Goal: Check status: Check status

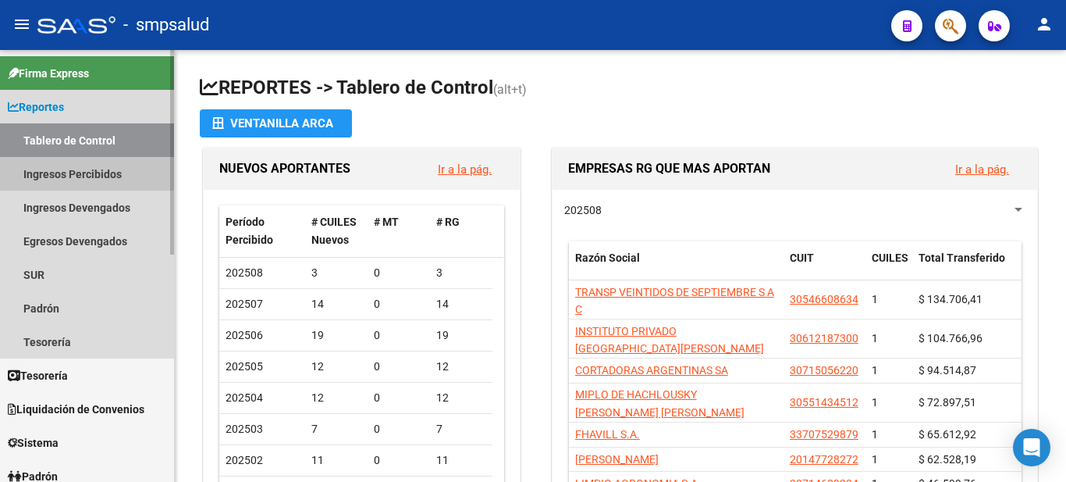
click at [88, 177] on link "Ingresos Percibidos" at bounding box center [87, 174] width 174 height 34
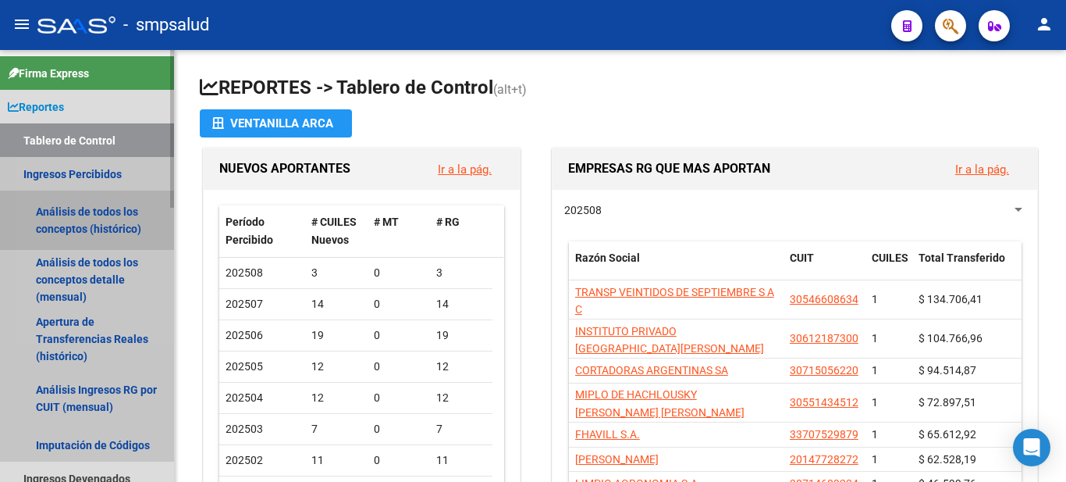
click at [83, 212] on link "Análisis de todos los conceptos (histórico)" at bounding box center [87, 219] width 174 height 59
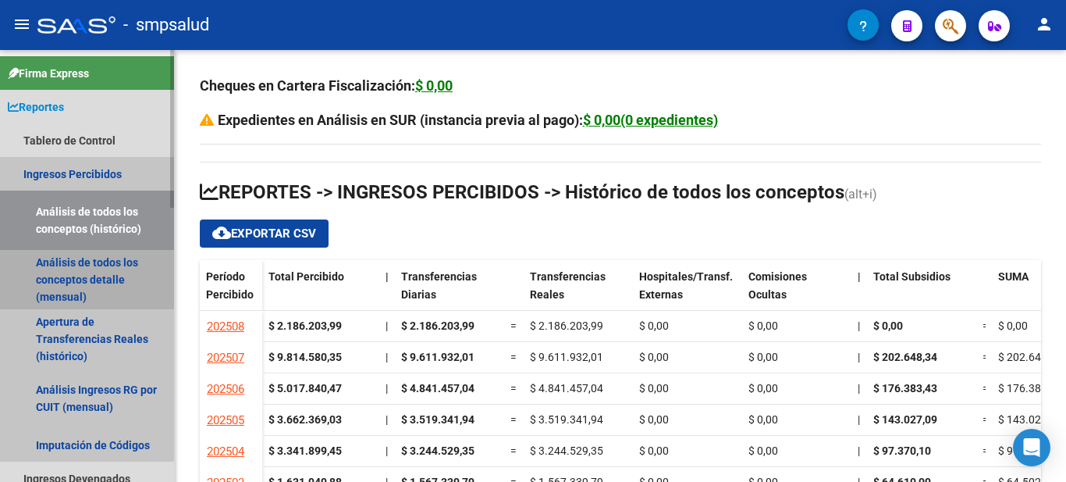
click at [60, 265] on link "Análisis de todos los conceptos detalle (mensual)" at bounding box center [87, 279] width 174 height 59
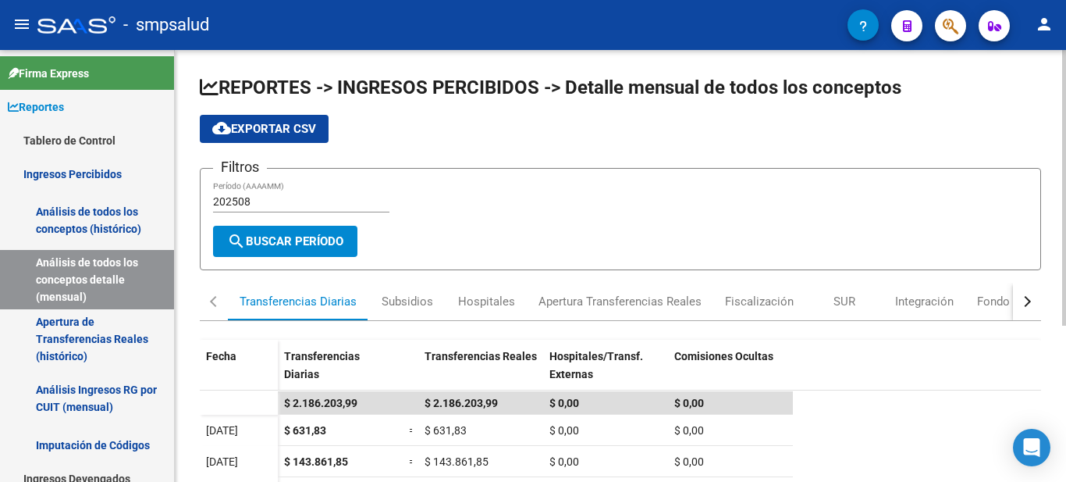
click at [1065, 55] on div at bounding box center [1064, 188] width 4 height 276
drag, startPoint x: 1062, startPoint y: 101, endPoint x: 1053, endPoint y: 198, distance: 97.2
click at [1053, 198] on div "REPORTES -> INGRESOS PERCIBIDOS -> Detalle mensual de todos los conceptos cloud…" at bounding box center [620, 388] width 891 height 677
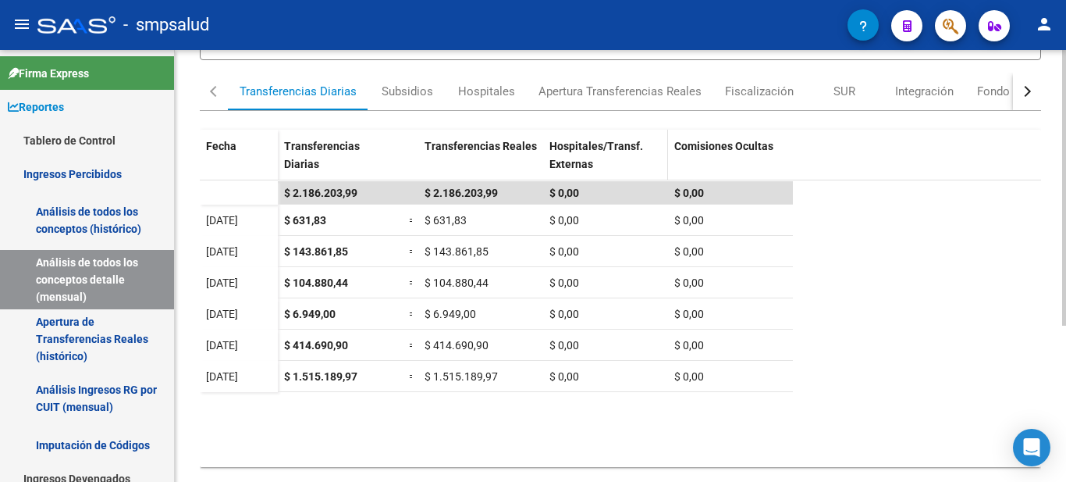
scroll to position [245, 0]
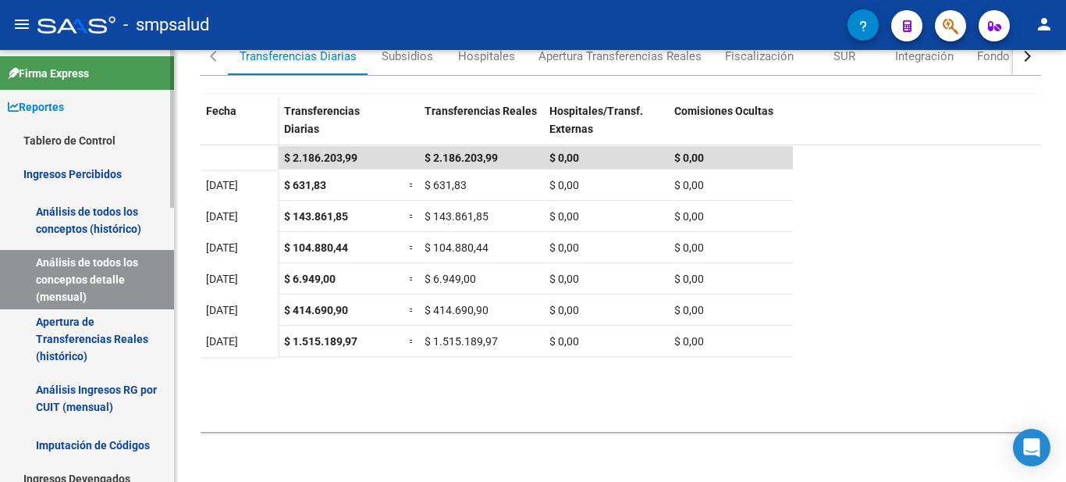
click at [58, 105] on span "Reportes" at bounding box center [36, 106] width 56 height 17
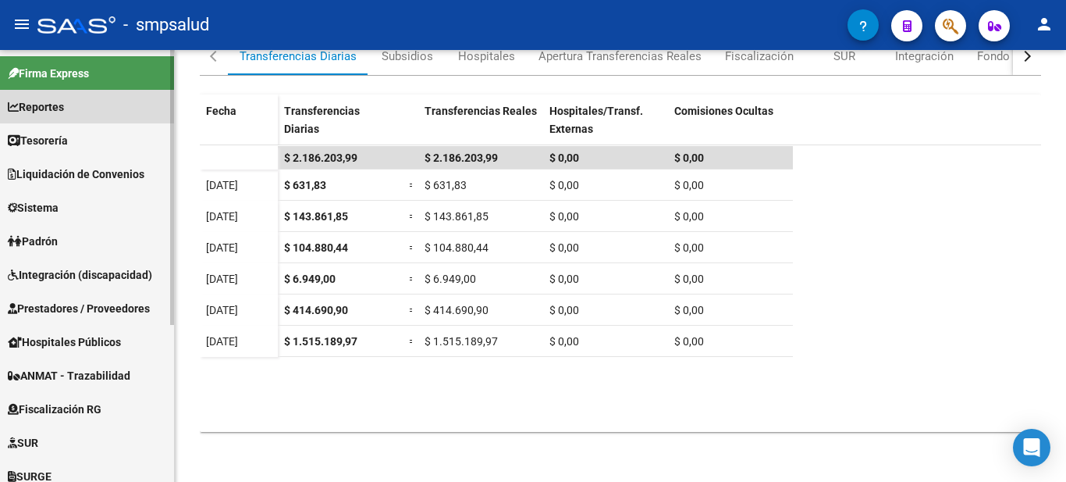
click at [58, 105] on span "Reportes" at bounding box center [36, 106] width 56 height 17
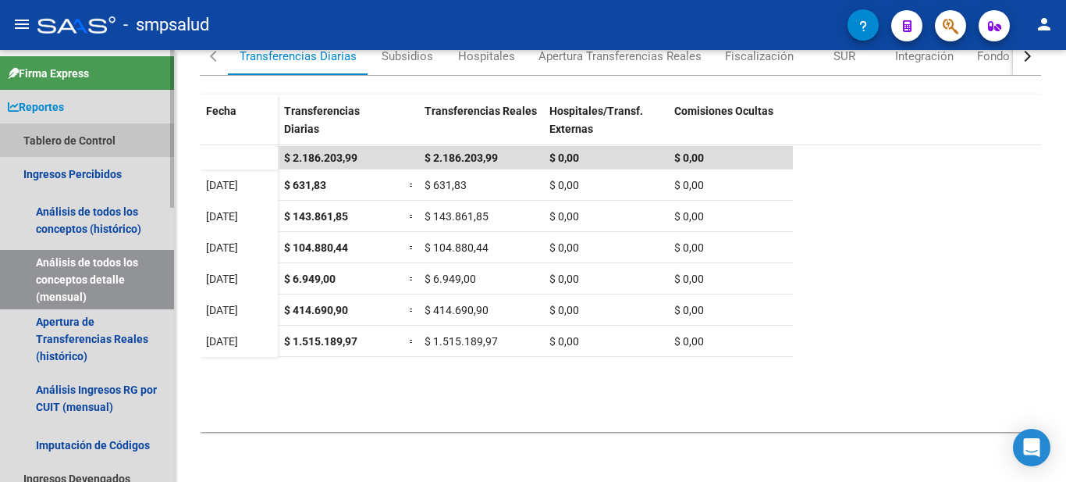
click at [76, 138] on link "Tablero de Control" at bounding box center [87, 140] width 174 height 34
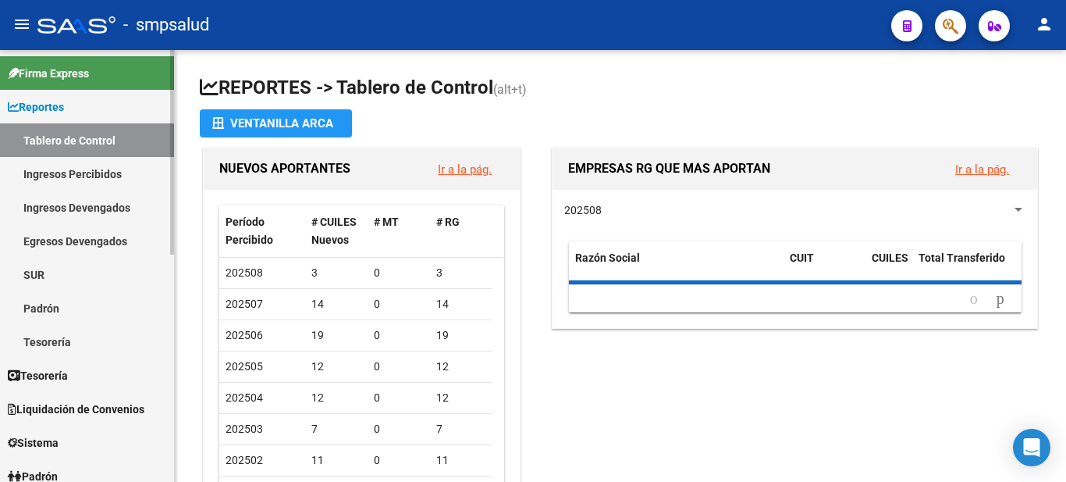
click at [76, 138] on link "Tablero de Control" at bounding box center [87, 140] width 174 height 34
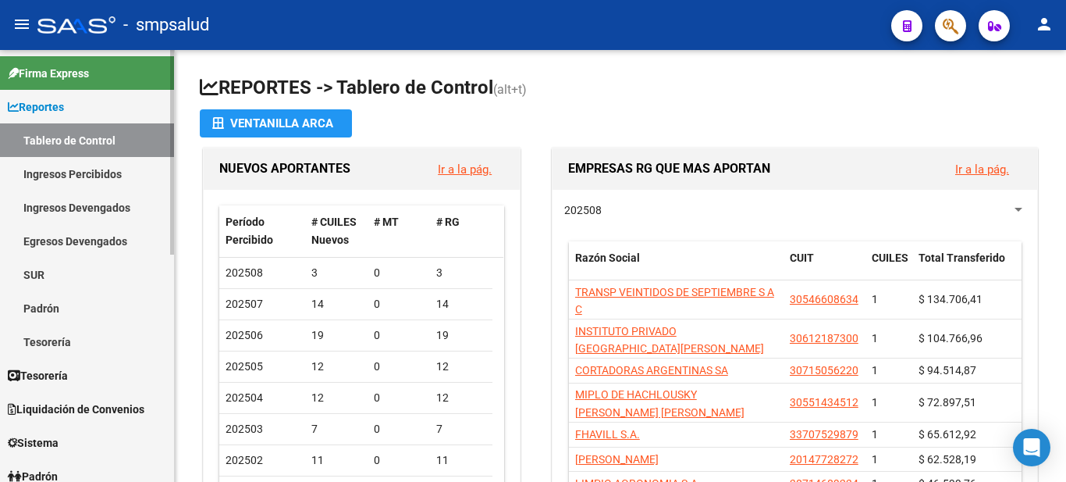
click at [87, 204] on link "Ingresos Devengados" at bounding box center [87, 207] width 174 height 34
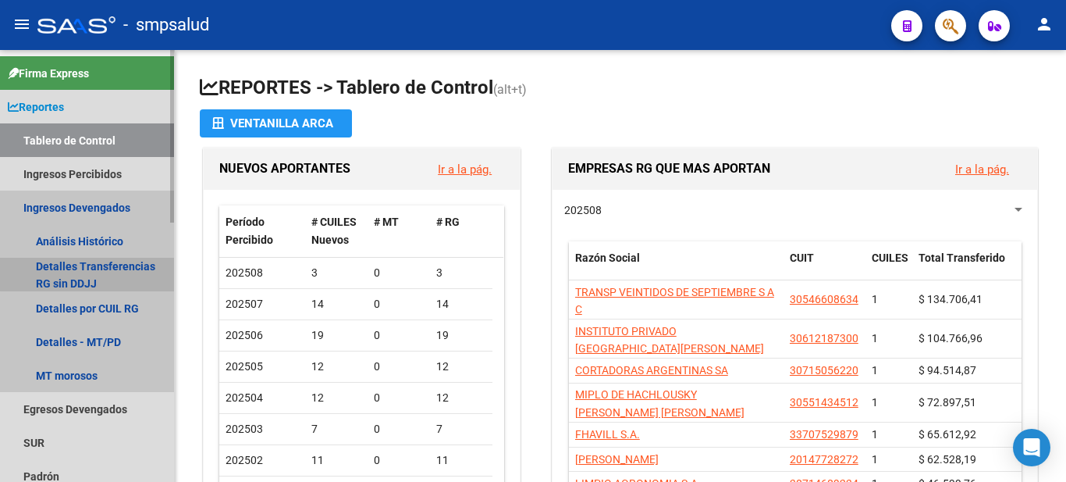
click at [100, 266] on link "Detalles Transferencias RG sin DDJJ" at bounding box center [87, 275] width 174 height 34
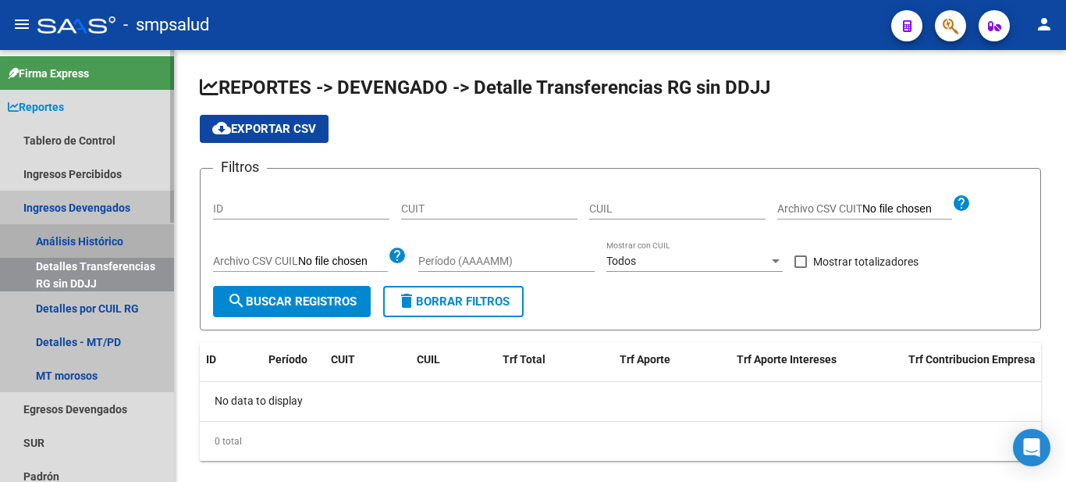
click at [76, 238] on link "Análisis Histórico" at bounding box center [87, 241] width 174 height 34
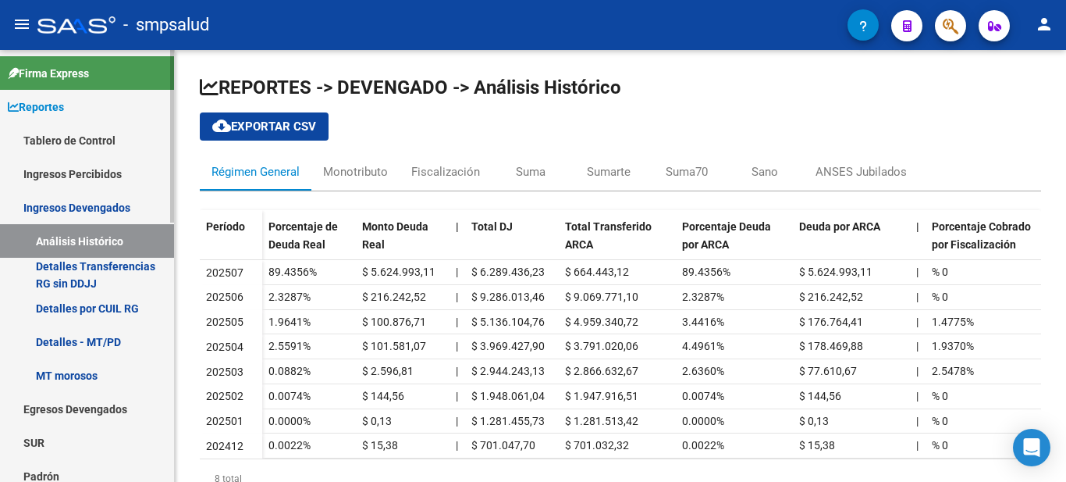
scroll to position [390, 0]
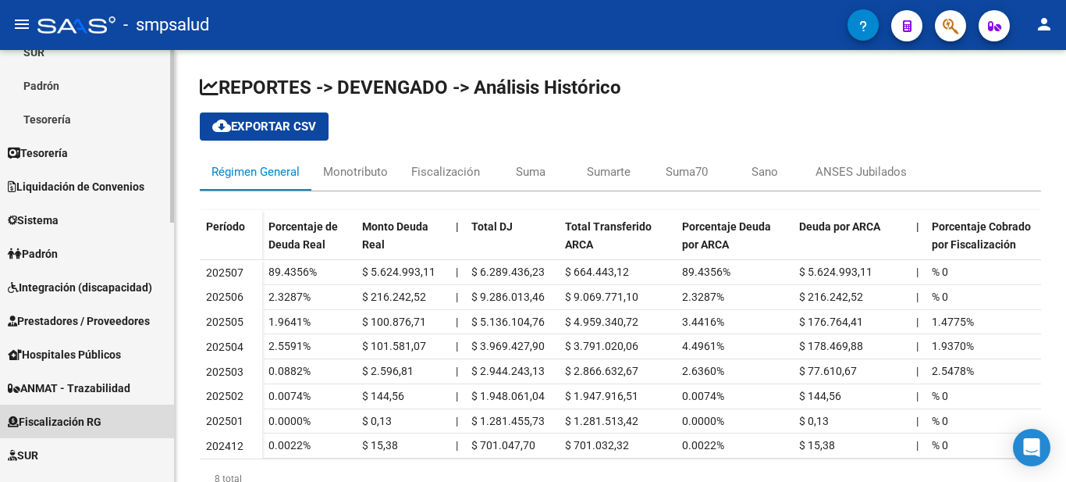
click at [77, 422] on span "Fiscalización RG" at bounding box center [55, 421] width 94 height 17
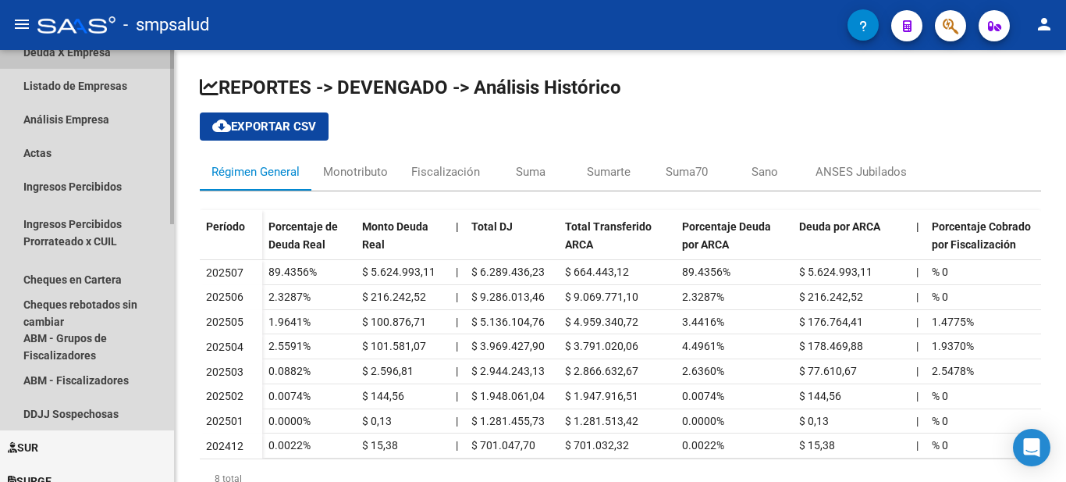
click at [87, 54] on link "Deuda X Empresa" at bounding box center [87, 52] width 174 height 34
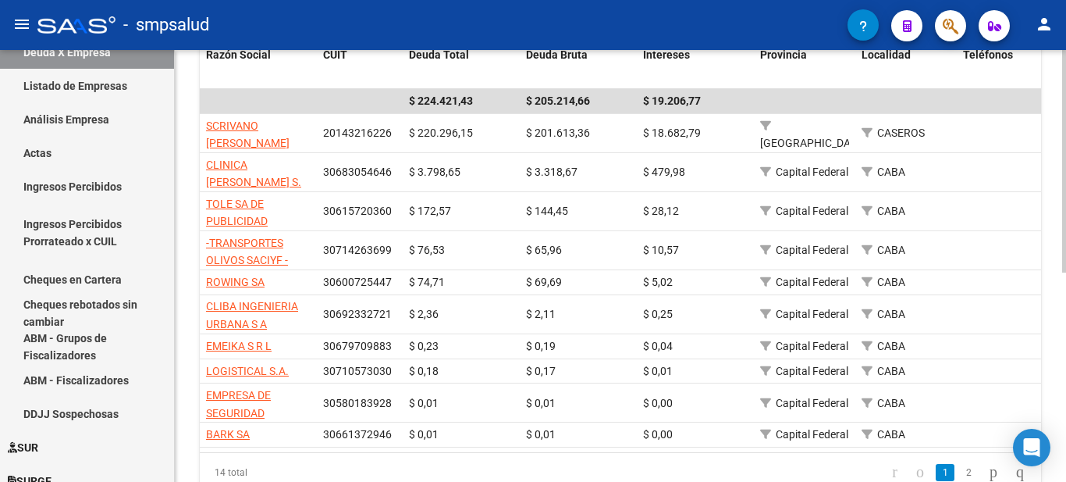
scroll to position [331, 0]
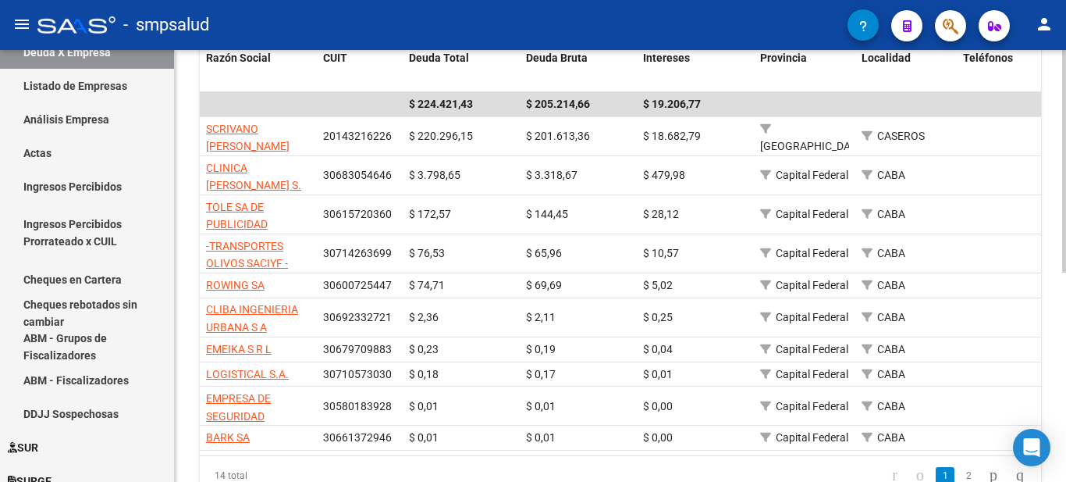
click at [1066, 280] on div at bounding box center [1064, 337] width 4 height 222
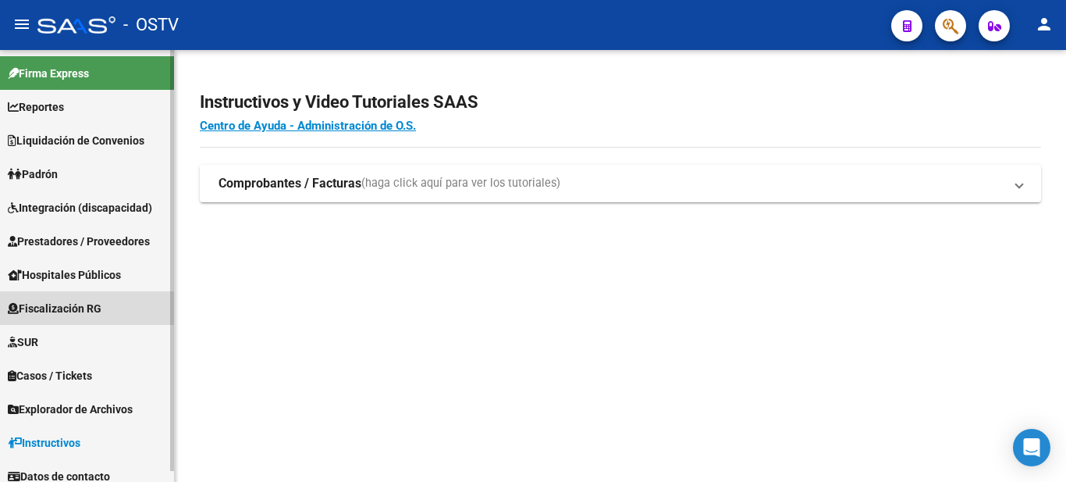
click at [76, 307] on span "Fiscalización RG" at bounding box center [55, 308] width 94 height 17
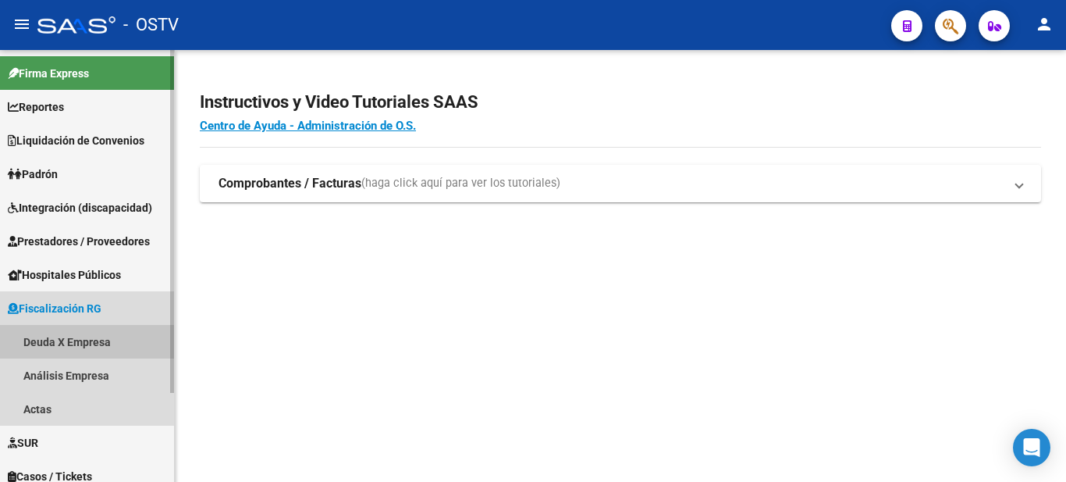
click at [84, 339] on link "Deuda X Empresa" at bounding box center [87, 342] width 174 height 34
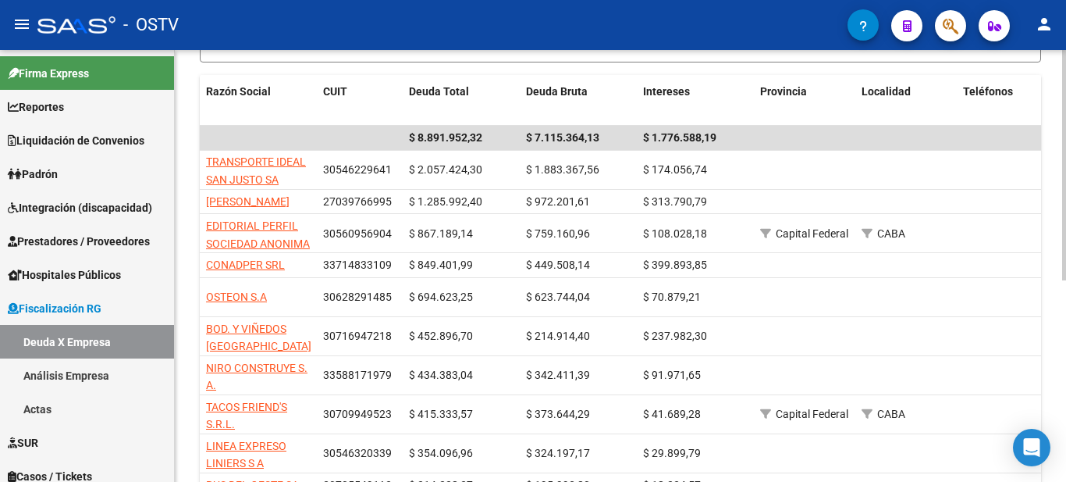
scroll to position [262, 0]
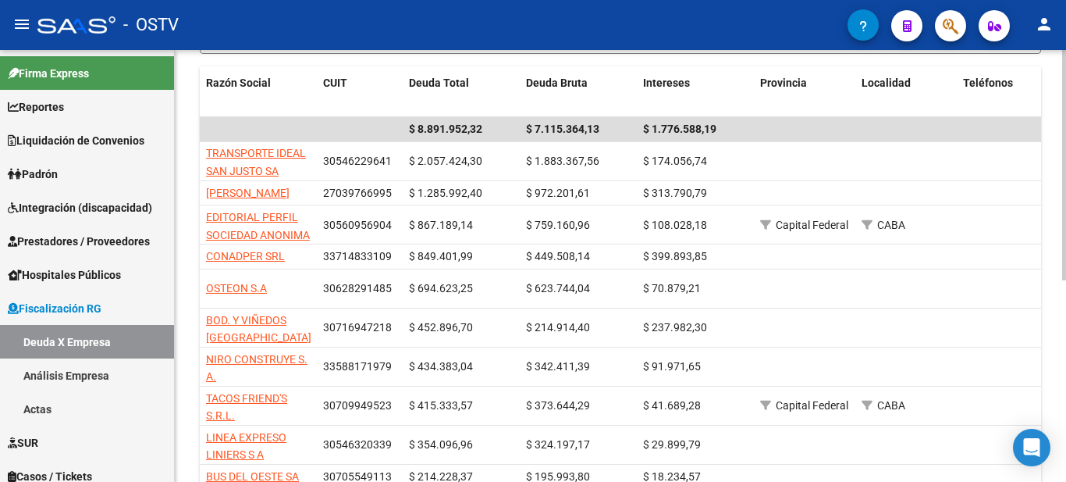
click at [1052, 341] on div "FISCALIZACION REGIMEN GENERAL -> Listado de Empresas Deudoras (alt+d) cloud_dow…" at bounding box center [622, 185] width 895 height 795
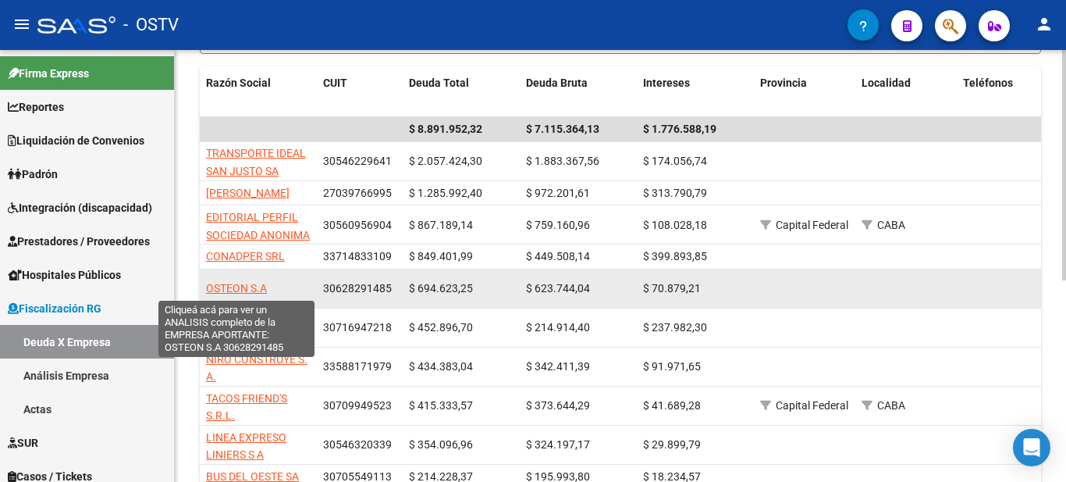
click at [239, 288] on span "OSTEON S.A" at bounding box center [236, 288] width 61 height 12
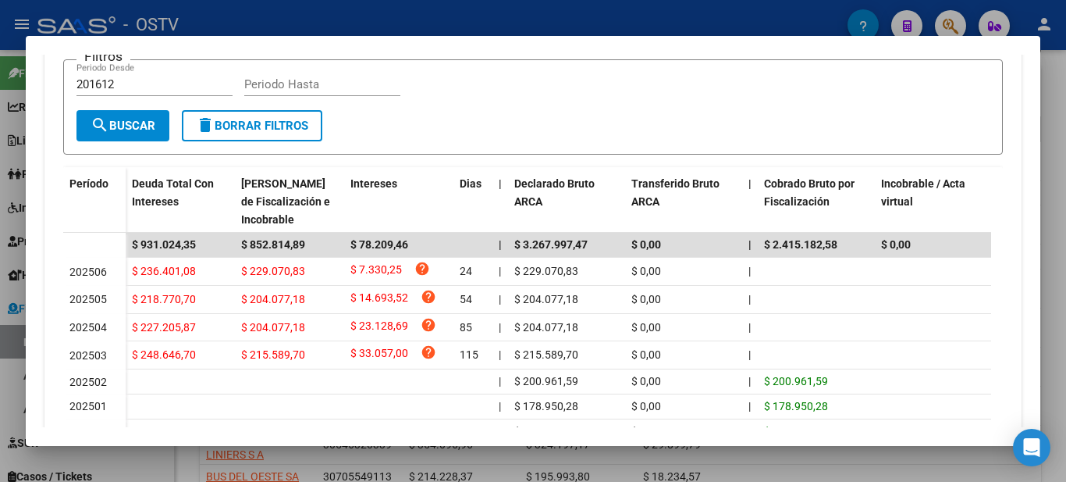
scroll to position [289, 0]
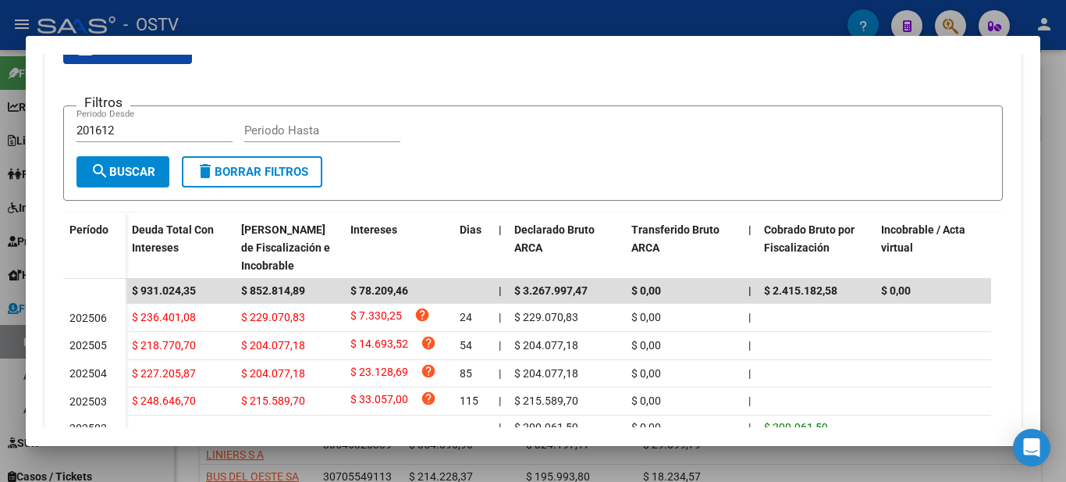
click at [269, 126] on input "Periodo Hasta" at bounding box center [322, 130] width 156 height 14
type input "202507"
click at [142, 167] on span "search Buscar" at bounding box center [123, 172] width 65 height 14
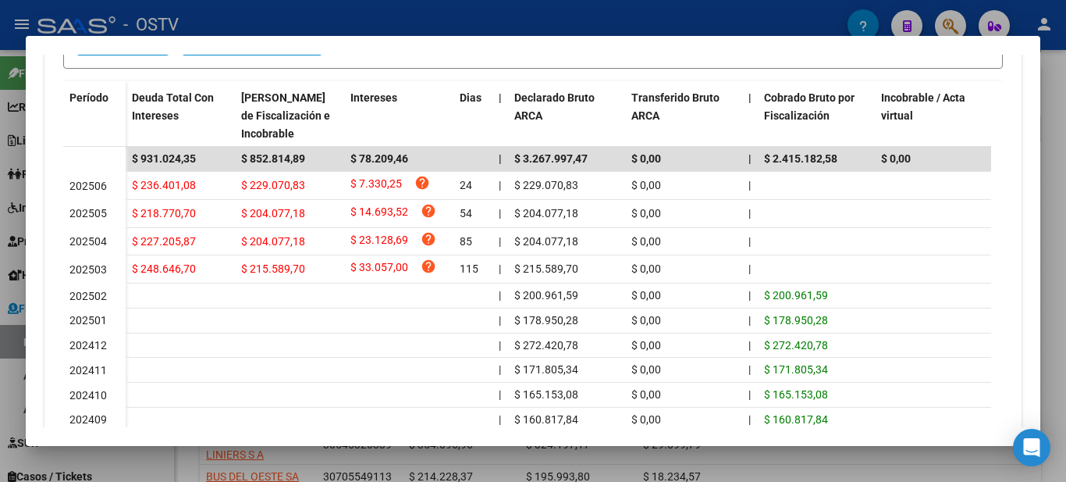
scroll to position [437, 0]
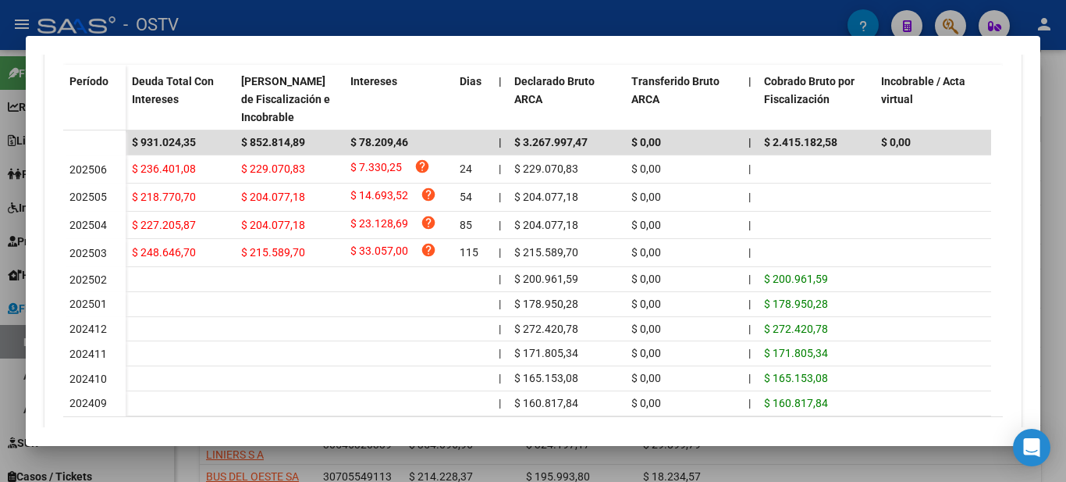
click at [411, 3] on div at bounding box center [533, 241] width 1066 height 482
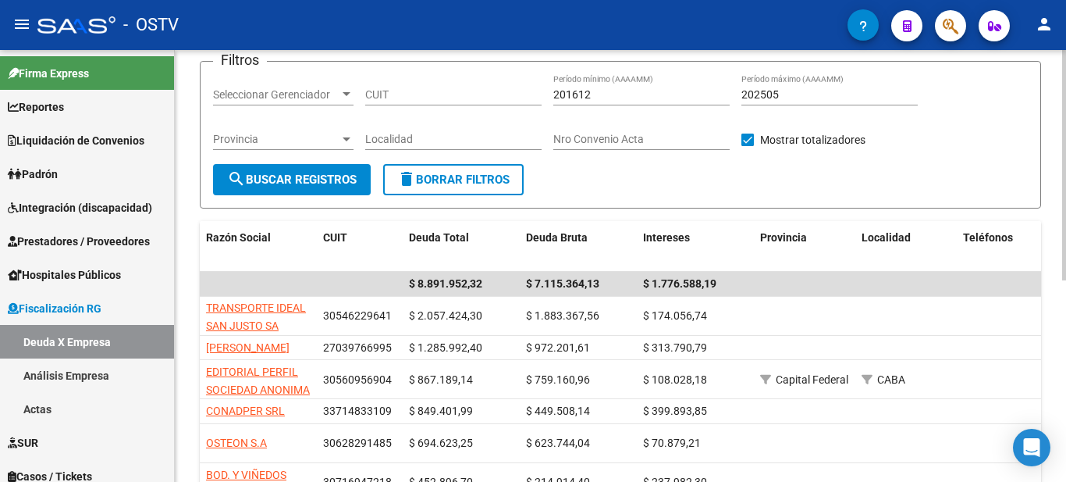
scroll to position [136, 0]
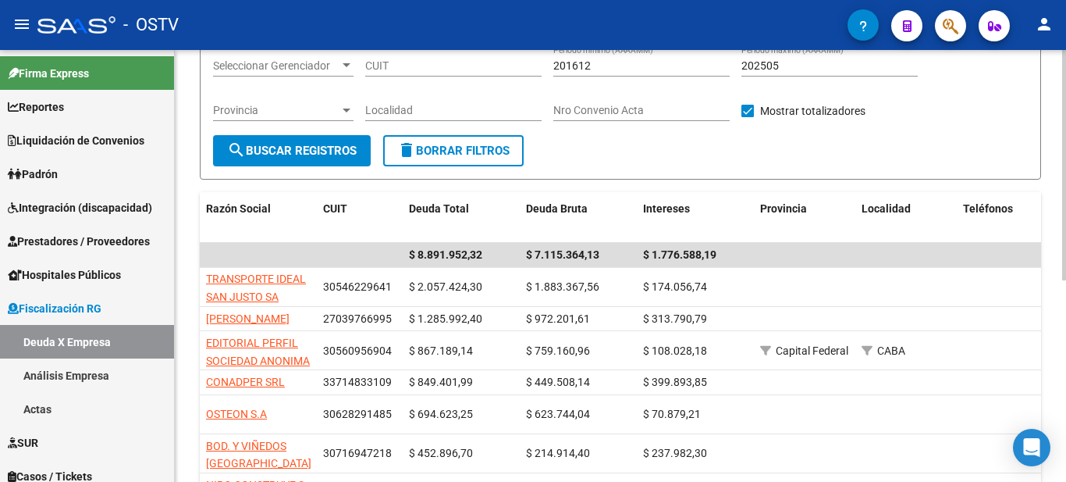
click at [1063, 196] on div at bounding box center [1064, 240] width 4 height 230
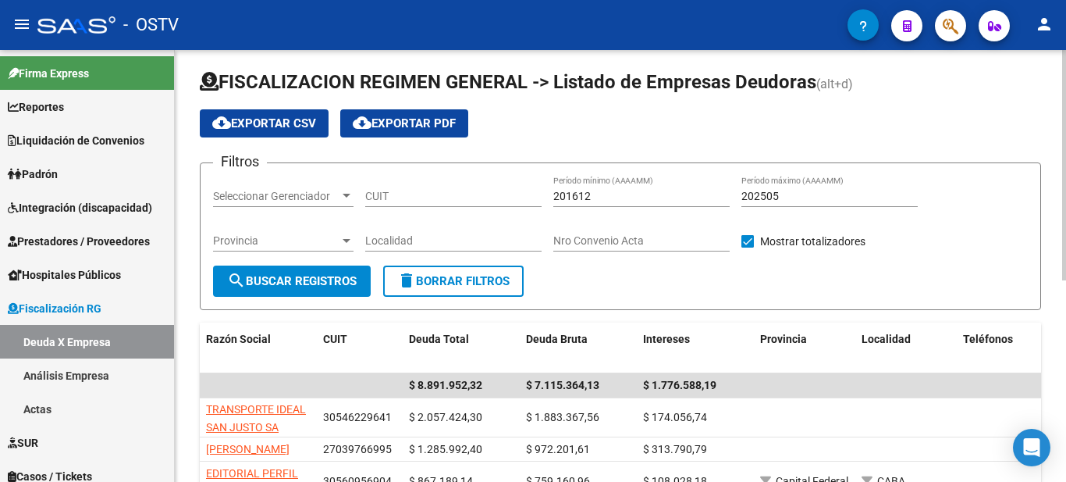
scroll to position [0, 0]
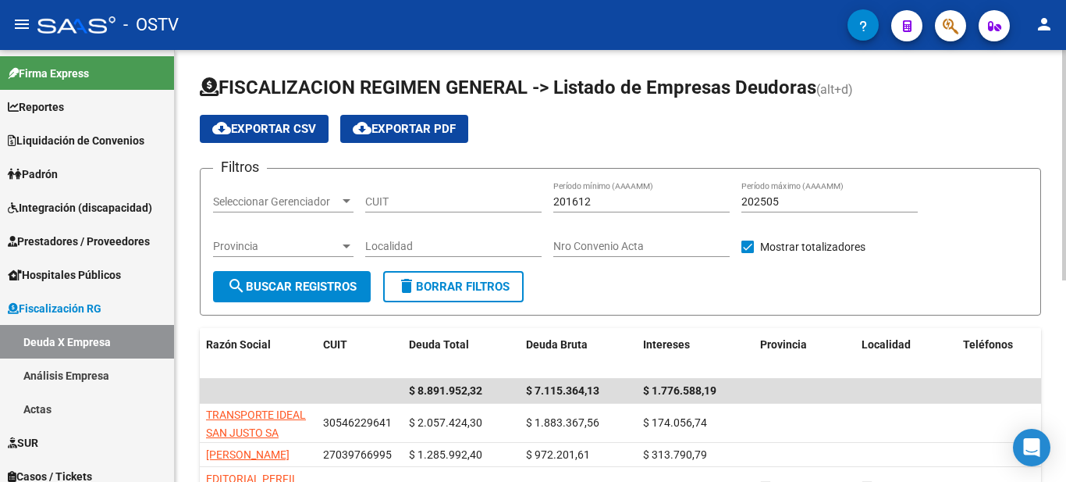
click at [1066, 197] on div at bounding box center [1064, 165] width 4 height 230
click at [780, 196] on input "202505" at bounding box center [830, 201] width 176 height 13
type input "202507"
click at [689, 283] on form "Filtros Seleccionar Gerenciador Seleccionar Gerenciador CUIT 201612 Período mín…" at bounding box center [621, 242] width 842 height 148
click at [304, 286] on span "search Buscar Registros" at bounding box center [292, 286] width 130 height 14
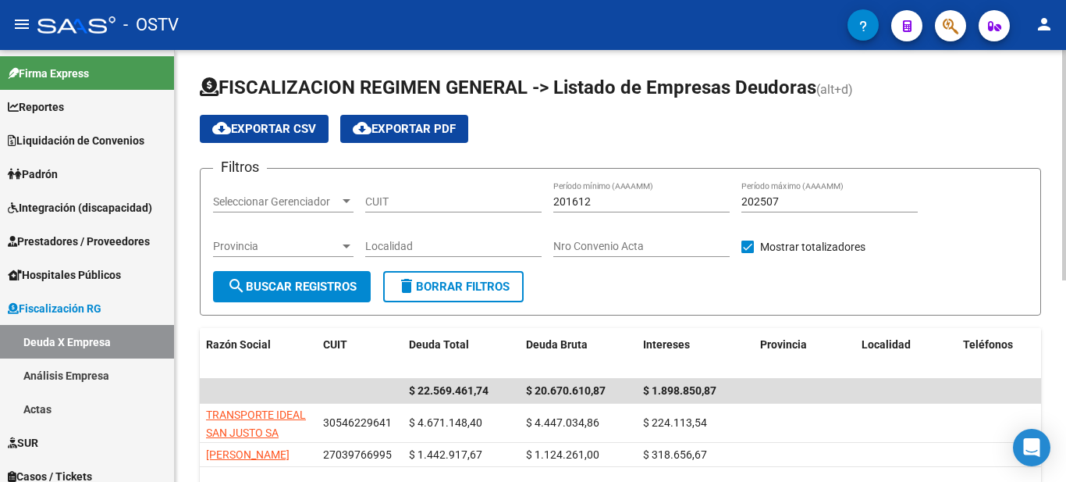
click at [1066, 54] on div at bounding box center [1064, 165] width 4 height 230
